Goal: Check status

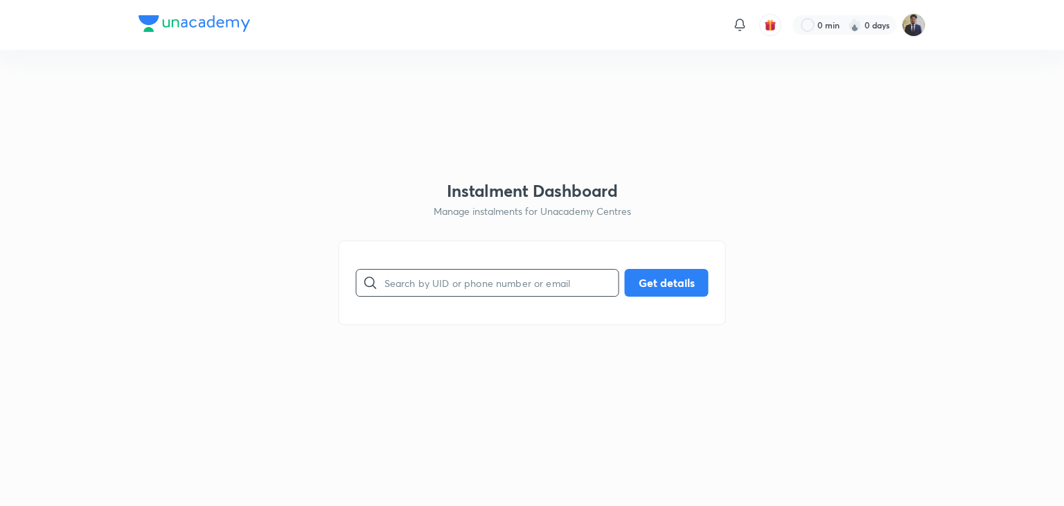
click at [474, 284] on input "text" at bounding box center [501, 282] width 234 height 35
type input "[EMAIL_ADDRESS][DOMAIN_NAME]"
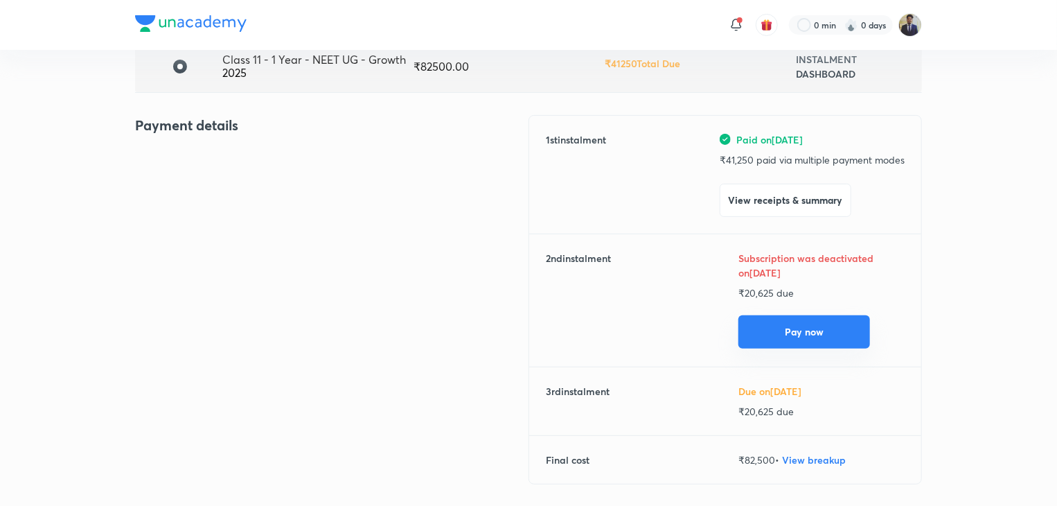
scroll to position [140, 0]
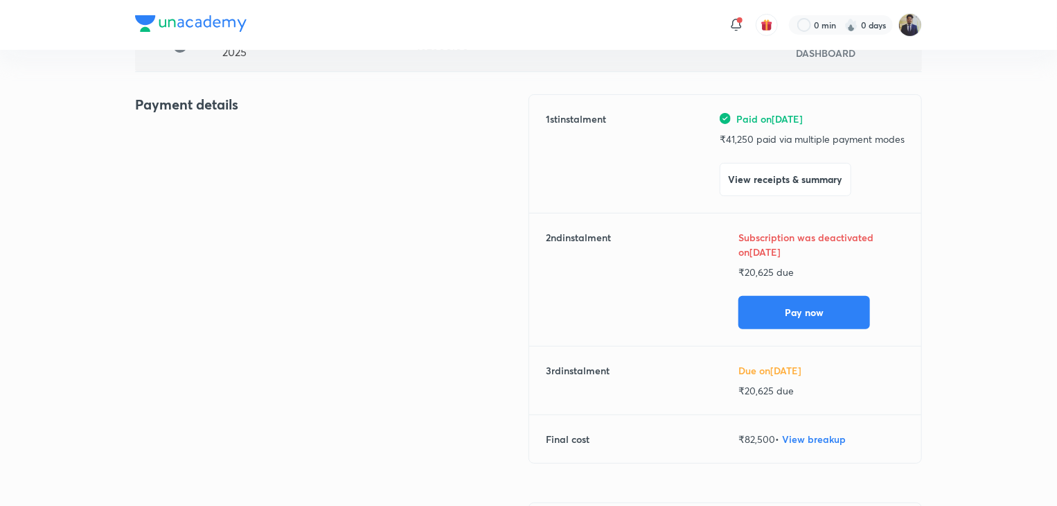
click at [234, 242] on div "Payment details" at bounding box center [331, 287] width 393 height 386
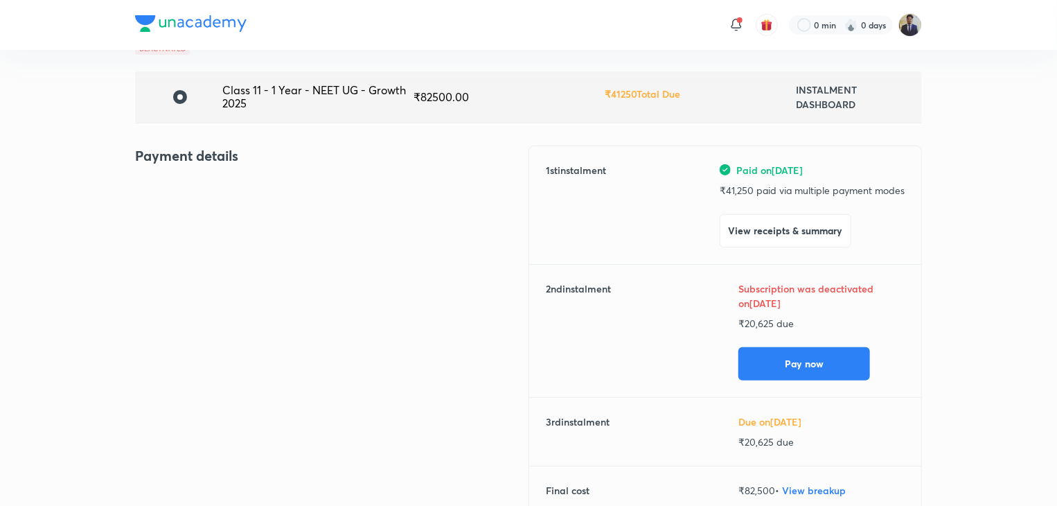
scroll to position [96, 0]
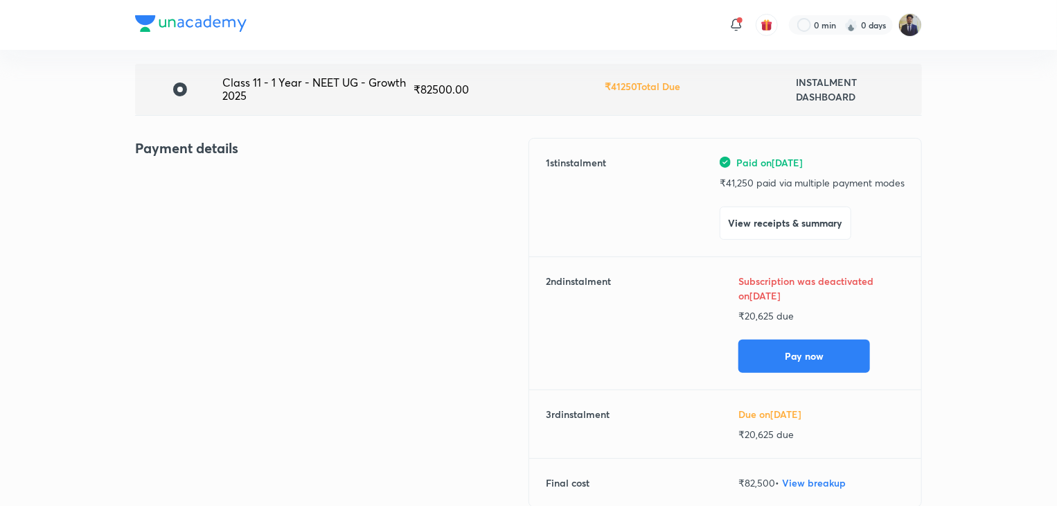
click at [211, 283] on div "Payment details" at bounding box center [331, 331] width 393 height 386
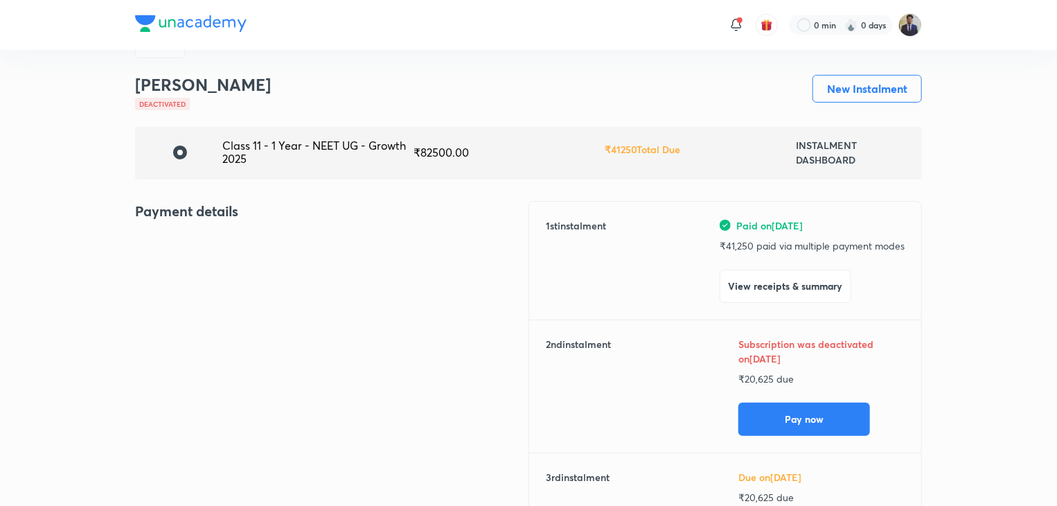
scroll to position [33, 0]
drag, startPoint x: 720, startPoint y: 253, endPoint x: 752, endPoint y: 242, distance: 33.7
click at [752, 242] on div "Paid on May 22, 2025 ₹ 41,250 paid via multiple payment modes View receipts & s…" at bounding box center [812, 261] width 185 height 84
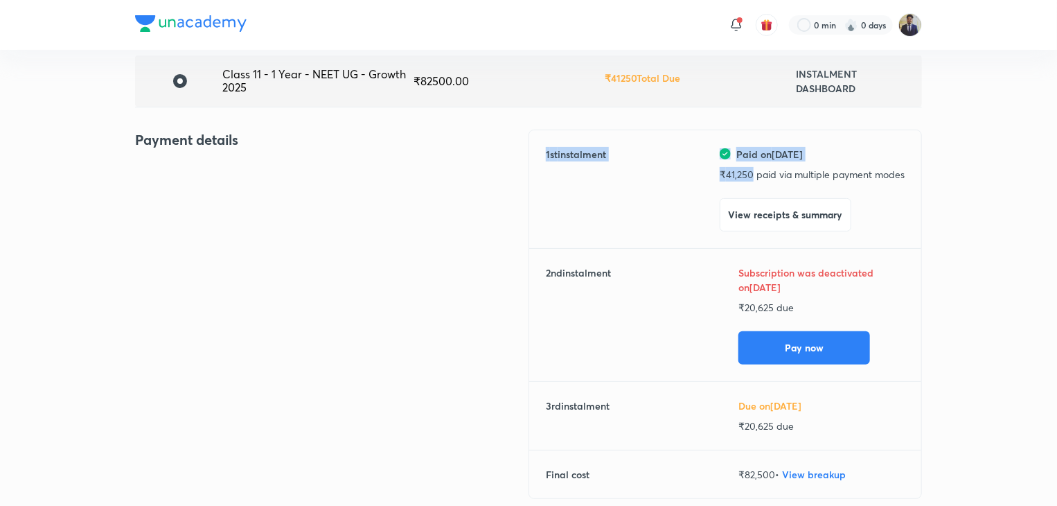
scroll to position [107, 0]
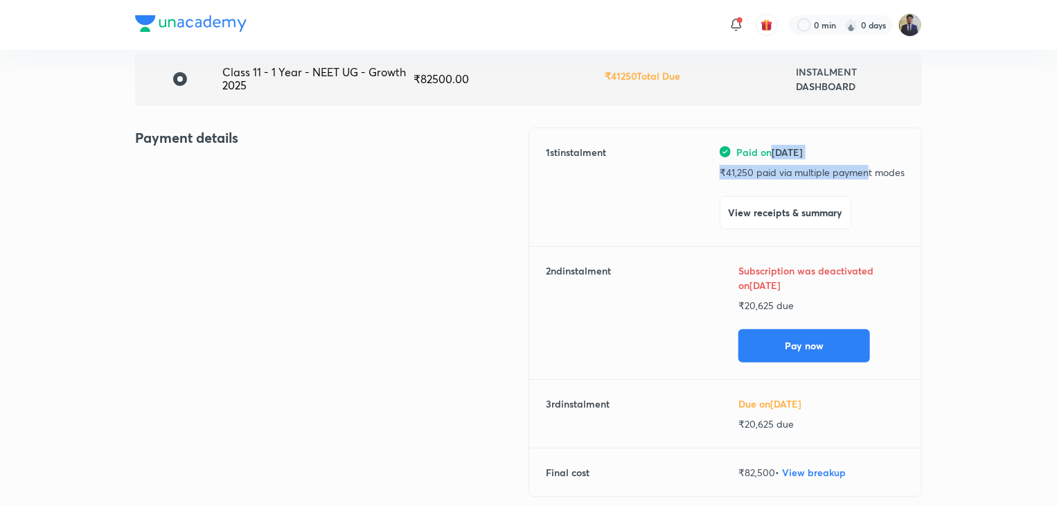
drag, startPoint x: 774, startPoint y: 146, endPoint x: 867, endPoint y: 173, distance: 97.3
click at [867, 173] on div "Paid on May 22, 2025 ₹ 41,250 paid via multiple payment modes View receipts & s…" at bounding box center [812, 187] width 185 height 84
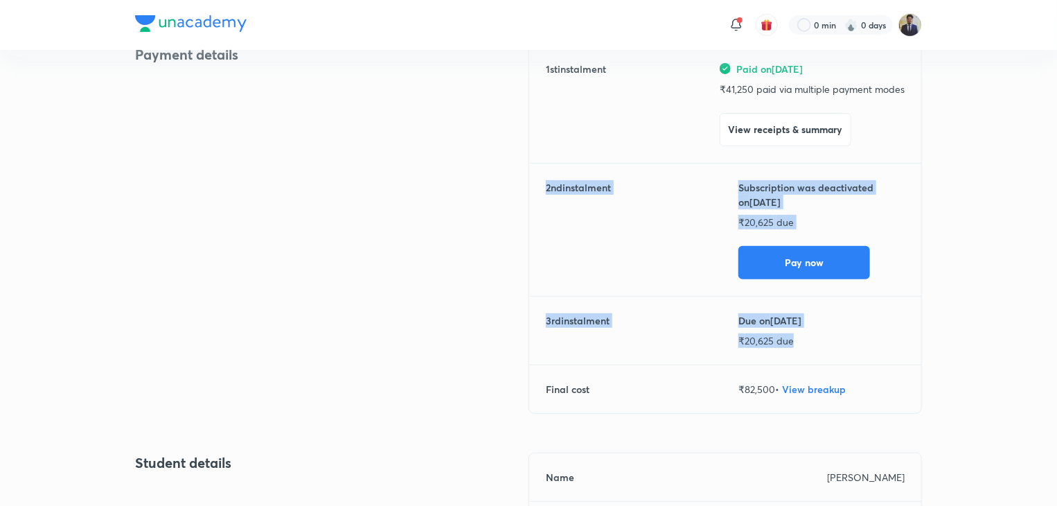
drag, startPoint x: 544, startPoint y: 186, endPoint x: 797, endPoint y: 345, distance: 298.8
click at [797, 345] on div "1 st instalment Paid on May 22, 2025 ₹ 41,250 paid via multiple payment modes V…" at bounding box center [724, 228] width 393 height 369
click at [797, 345] on p "₹ 20,625 due" at bounding box center [821, 340] width 166 height 15
drag, startPoint x: 797, startPoint y: 345, endPoint x: 546, endPoint y: 187, distance: 296.3
click at [546, 187] on div "1 st instalment Paid on May 22, 2025 ₹ 41,250 paid via multiple payment modes V…" at bounding box center [724, 228] width 393 height 369
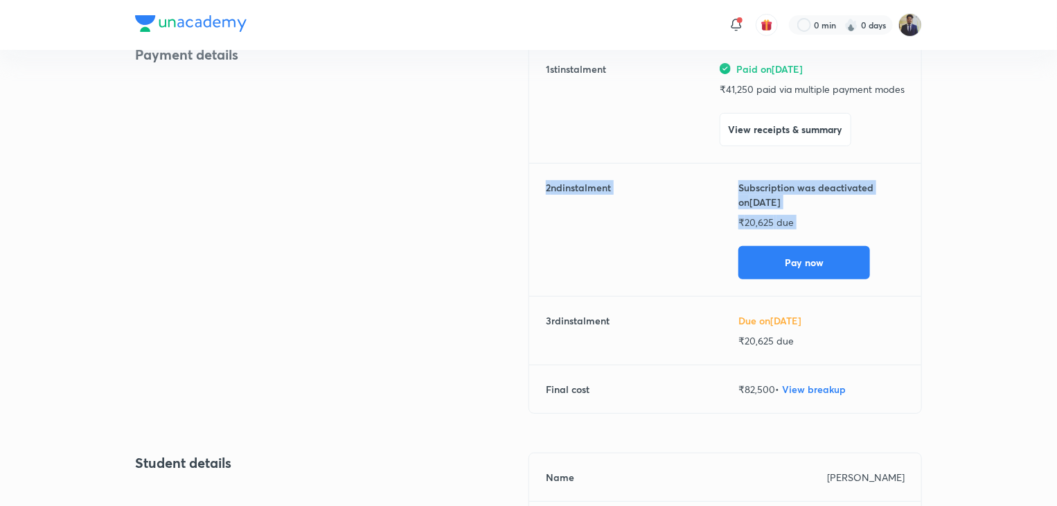
click at [546, 187] on h6 "2 nd instalment" at bounding box center [578, 229] width 65 height 99
drag, startPoint x: 546, startPoint y: 187, endPoint x: 774, endPoint y: 320, distance: 263.8
click at [774, 320] on div "1 st instalment Paid on May 22, 2025 ₹ 41,250 paid via multiple payment modes V…" at bounding box center [724, 228] width 393 height 369
